Goal: Task Accomplishment & Management: Use online tool/utility

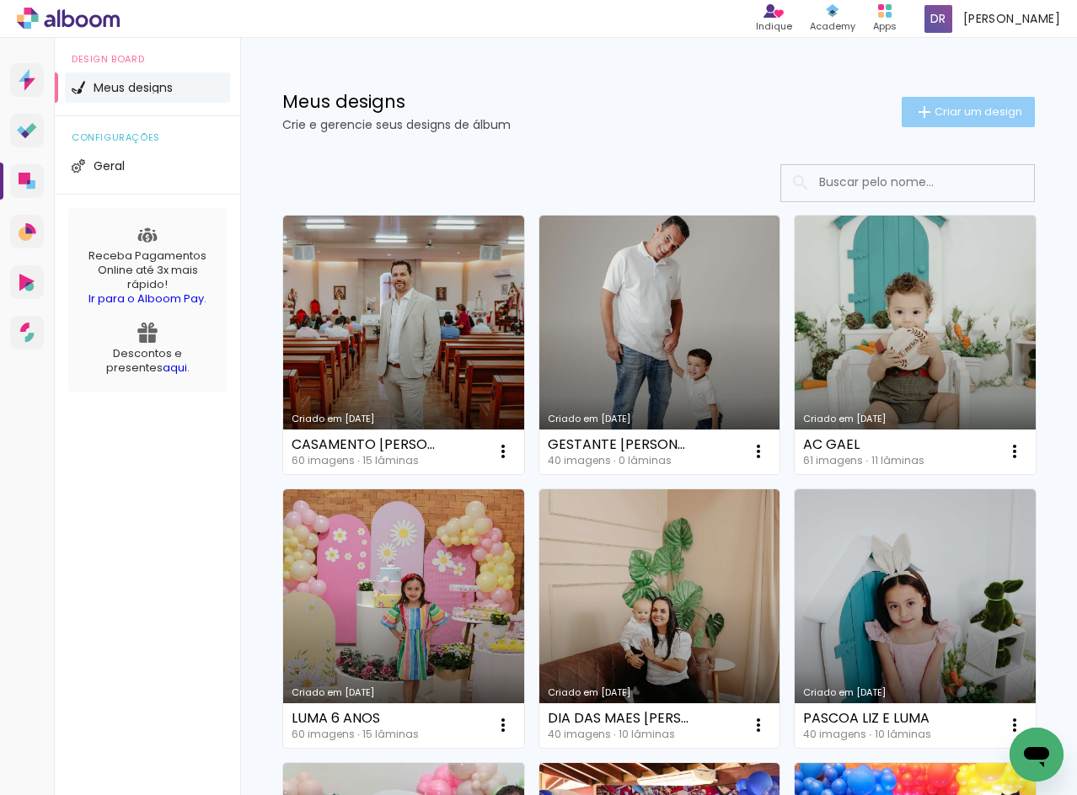
click at [949, 120] on paper-button "Criar um design" at bounding box center [968, 112] width 133 height 30
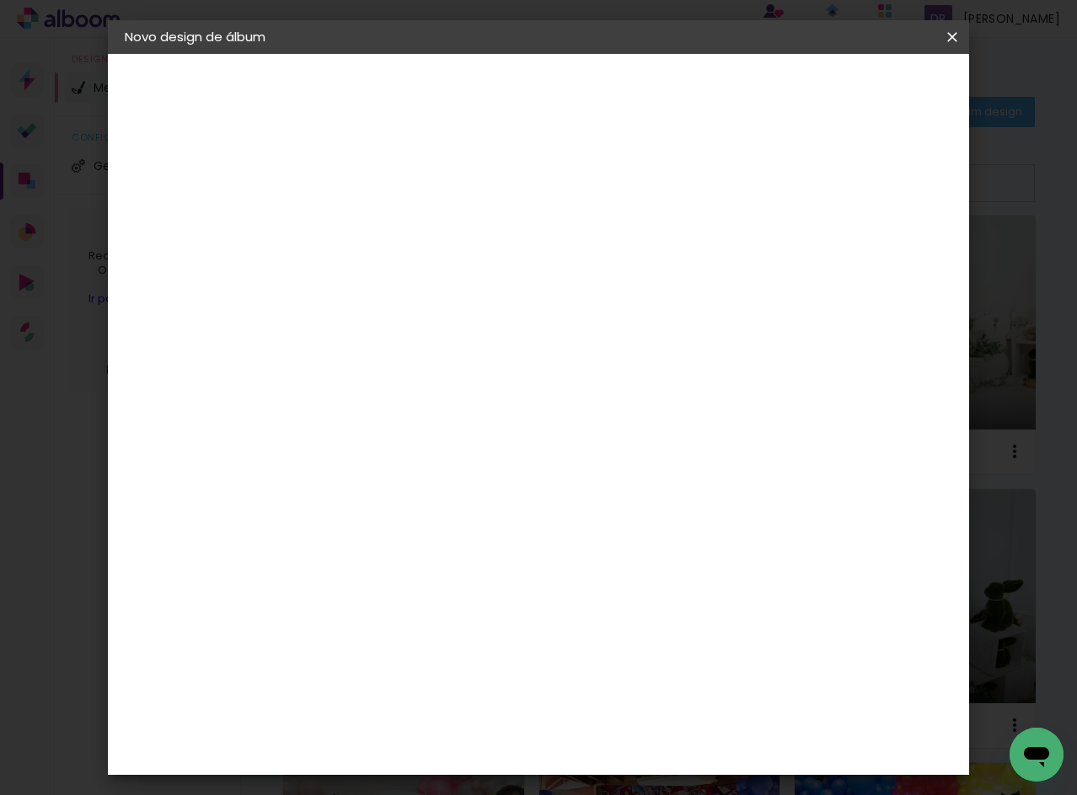
click at [400, 229] on input at bounding box center [400, 226] width 0 height 26
type input "ALBUM [PERSON_NAME]"
type paper-input "ALBUM [PERSON_NAME]"
click at [573, 94] on paper-button "Avançar" at bounding box center [531, 89] width 83 height 29
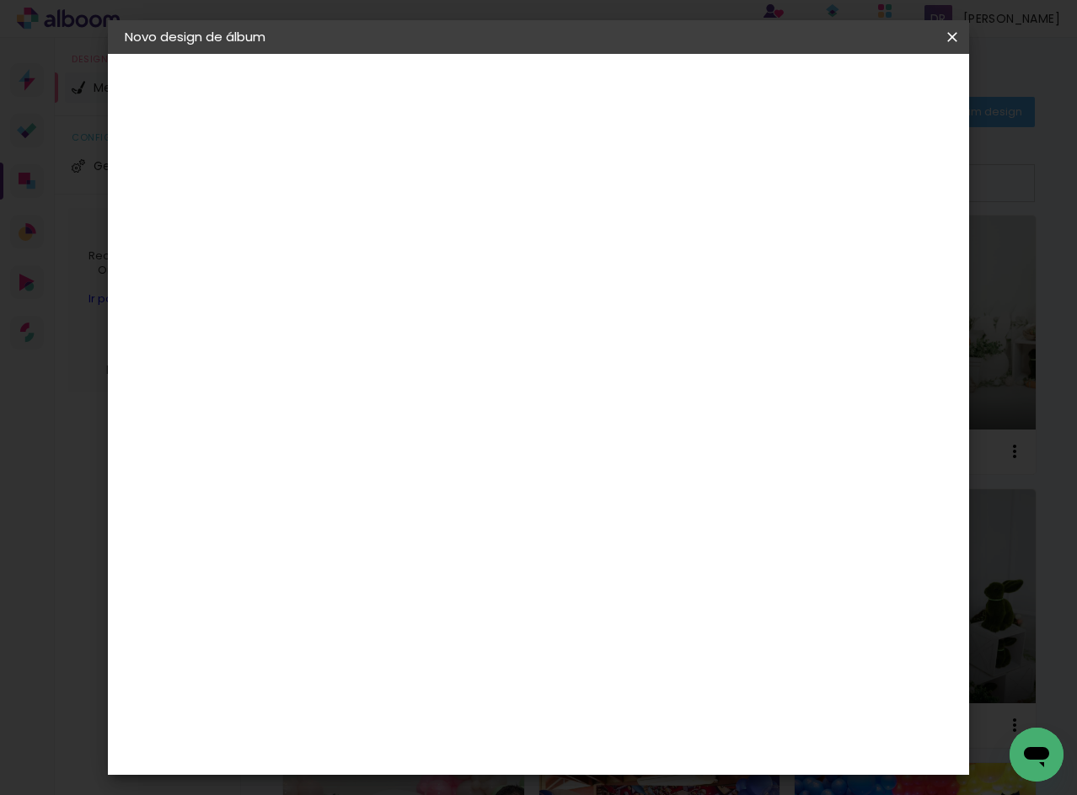
click at [425, 625] on div "Clan Color" at bounding box center [406, 638] width 36 height 27
click at [741, 96] on header "Fornecedor Escolha um fornecedor ou avance com o tamanho livre. Voltar Avançar" at bounding box center [534, 104] width 414 height 100
click at [0, 0] on slot "Avançar" at bounding box center [0, 0] width 0 height 0
click at [514, 599] on span "20 × 20" at bounding box center [475, 616] width 78 height 35
click at [0, 0] on slot "Avançar" at bounding box center [0, 0] width 0 height 0
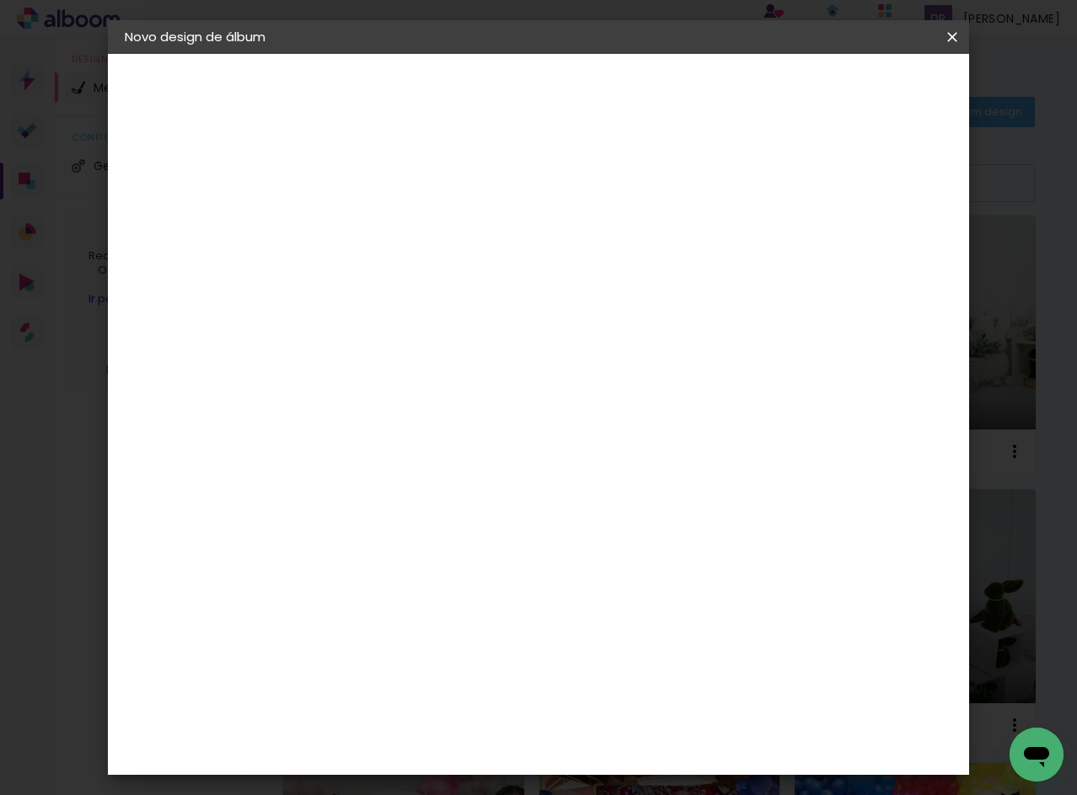
click at [864, 78] on paper-button "Iniciar design" at bounding box center [808, 89] width 110 height 29
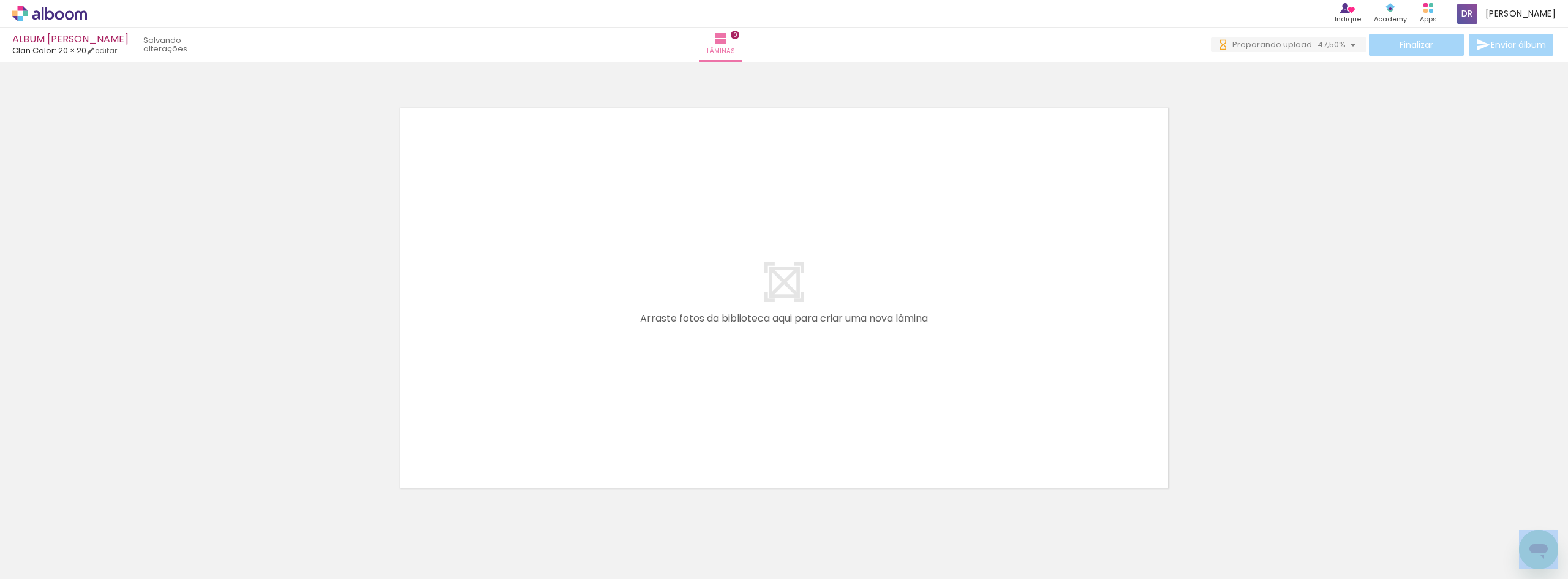
click at [782, 217] on div at bounding box center [784, 282] width 1568 height 432
